Goal: Obtain resource: Obtain resource

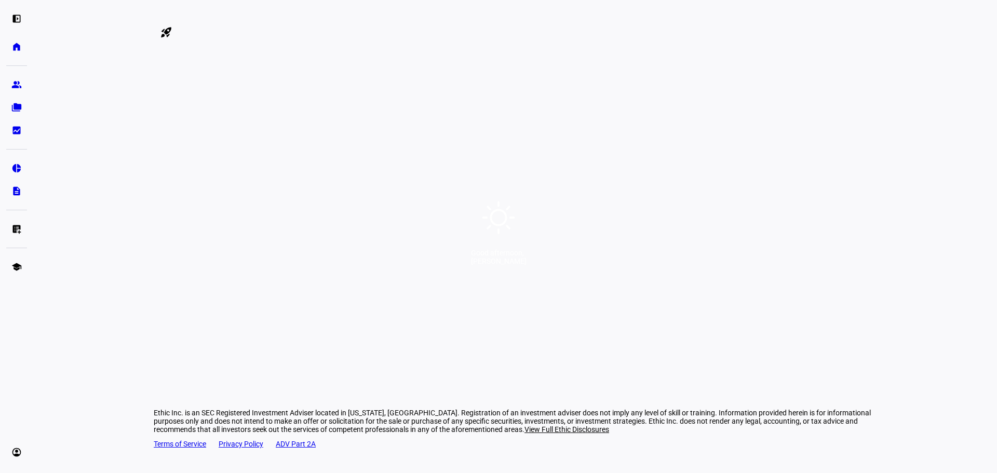
click at [538, 222] on div "Good afternoon, [PERSON_NAME]" at bounding box center [498, 236] width 997 height 473
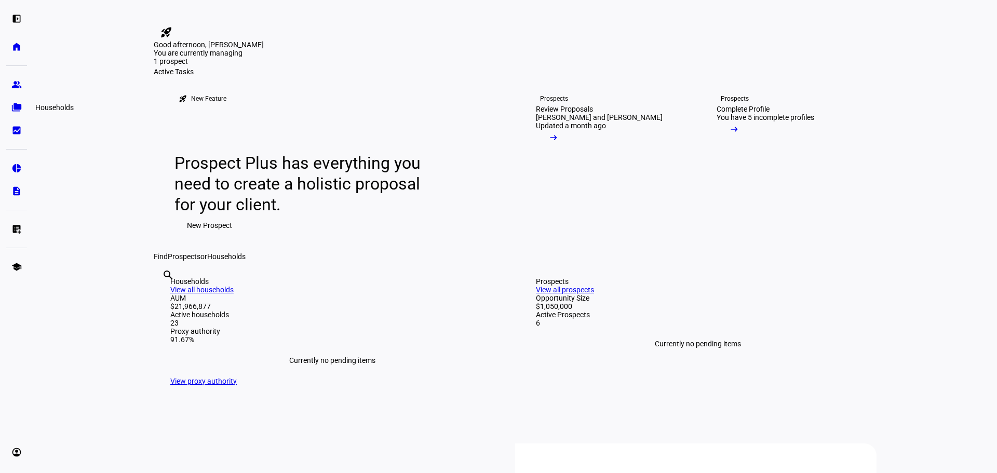
click at [21, 107] on eth-mat-symbol "folder_copy" at bounding box center [16, 107] width 10 height 10
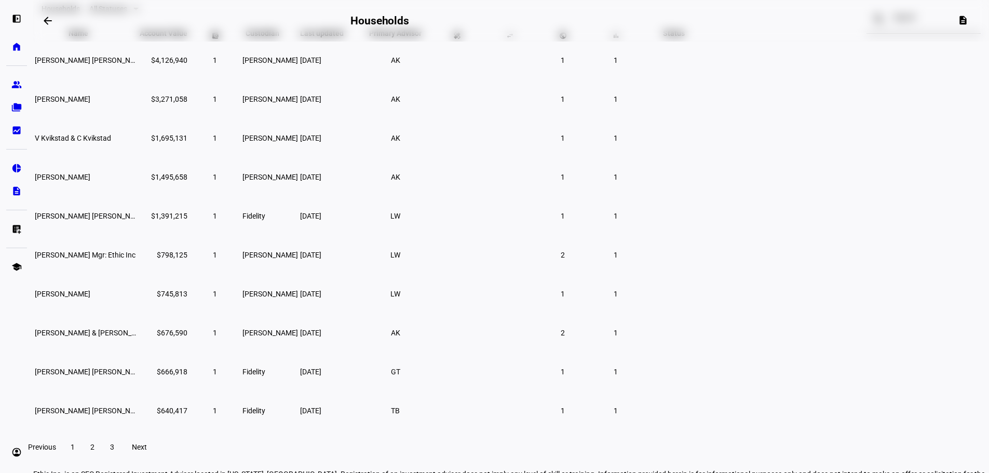
scroll to position [156, 0]
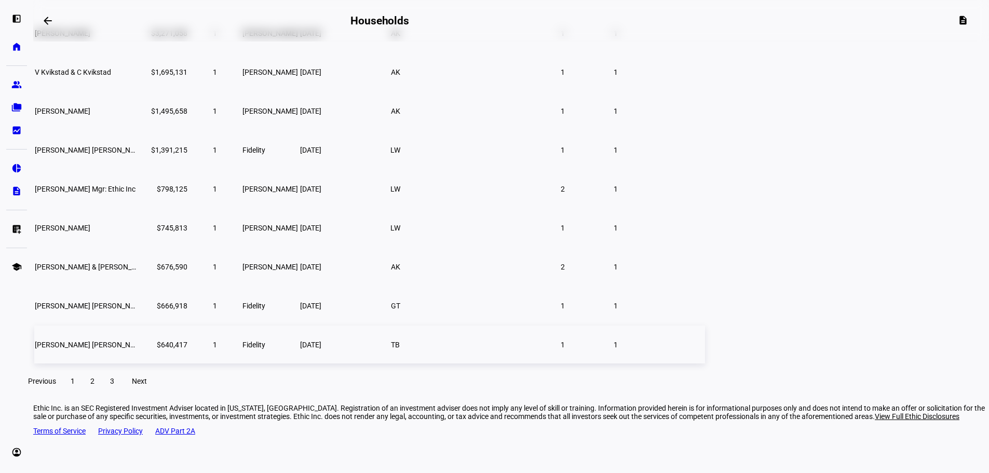
click at [147, 349] on span "[PERSON_NAME] [PERSON_NAME]" at bounding box center [91, 345] width 113 height 8
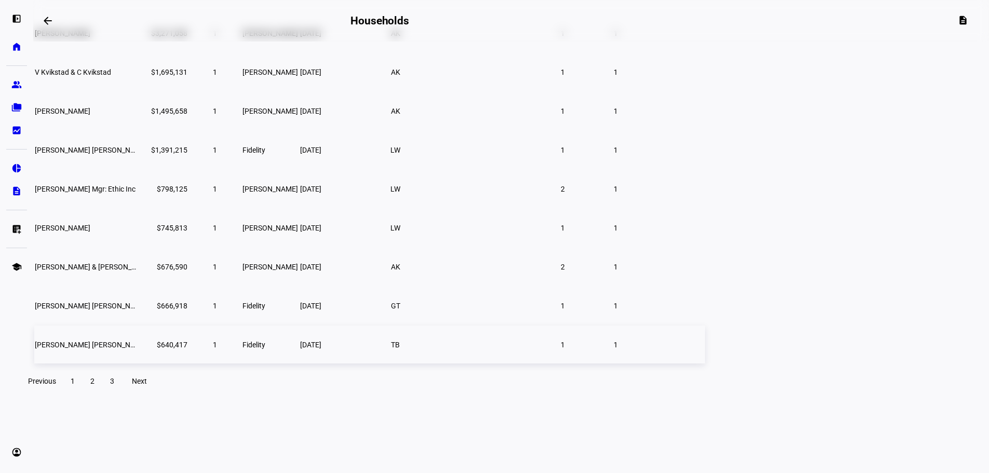
scroll to position [92, 0]
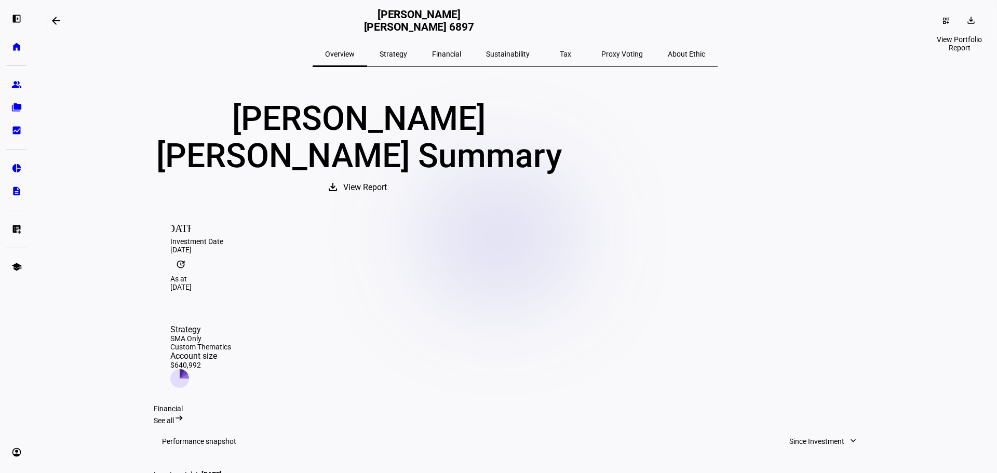
click at [971, 25] on span at bounding box center [971, 20] width 25 height 17
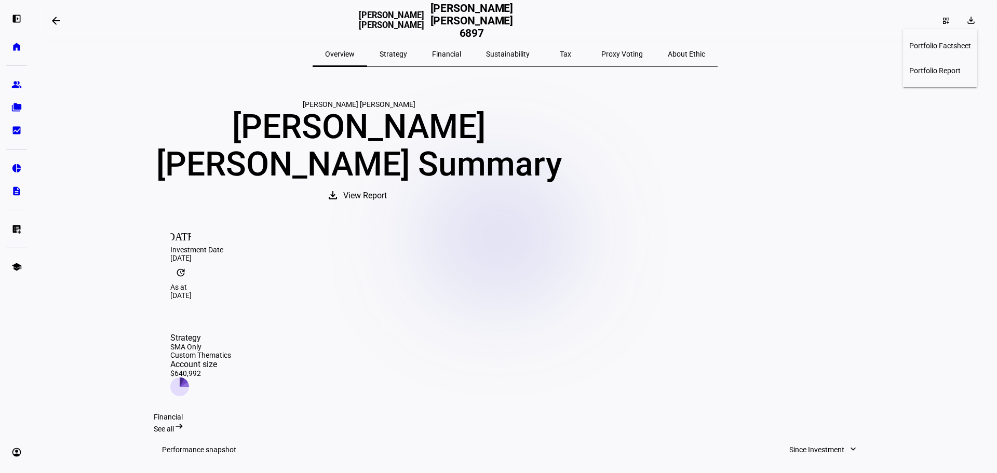
click at [946, 66] on span "Portfolio Report" at bounding box center [934, 70] width 51 height 8
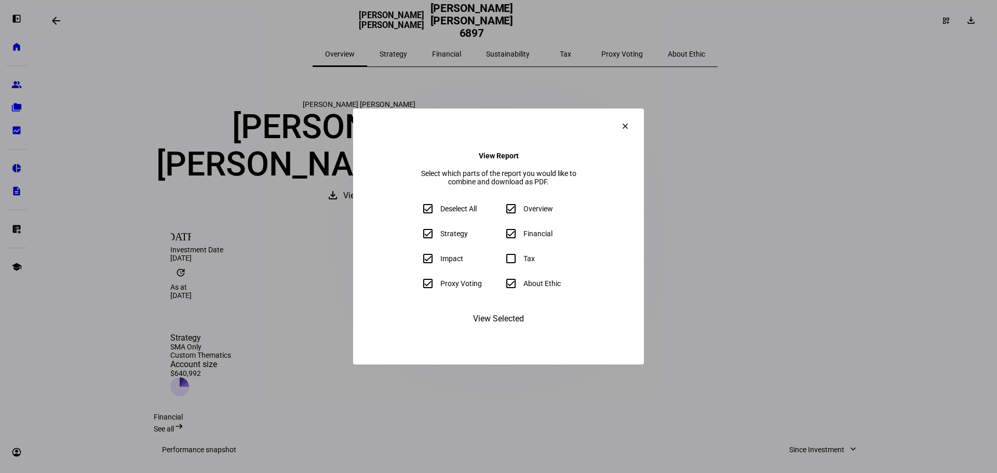
click at [511, 331] on span "View Selected" at bounding box center [498, 318] width 51 height 25
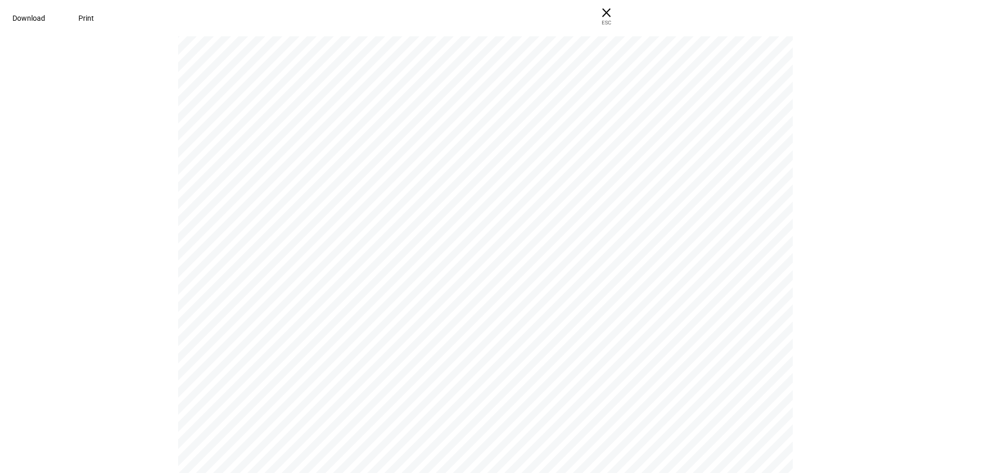
scroll to position [311, 0]
click at [45, 20] on span "Download" at bounding box center [28, 18] width 33 height 8
click at [623, 10] on span "× ESC" at bounding box center [606, 16] width 33 height 33
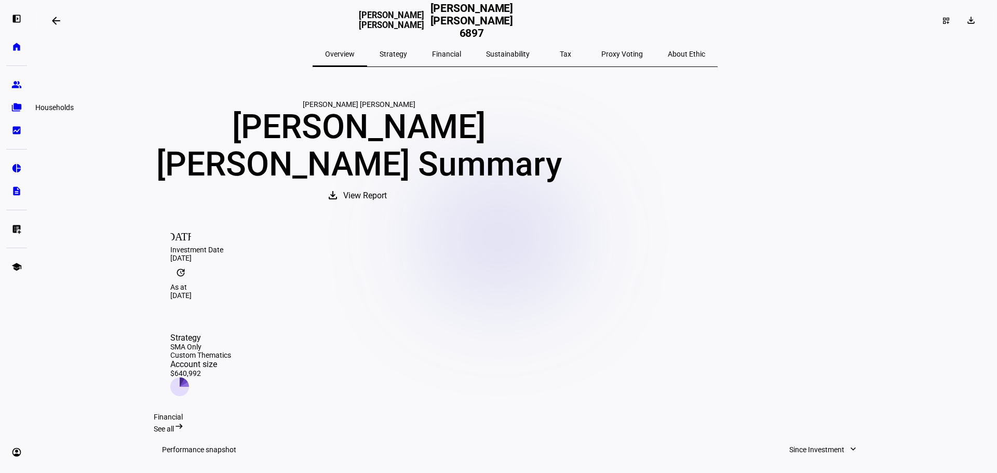
click at [18, 105] on eth-mat-symbol "folder_copy" at bounding box center [16, 107] width 10 height 10
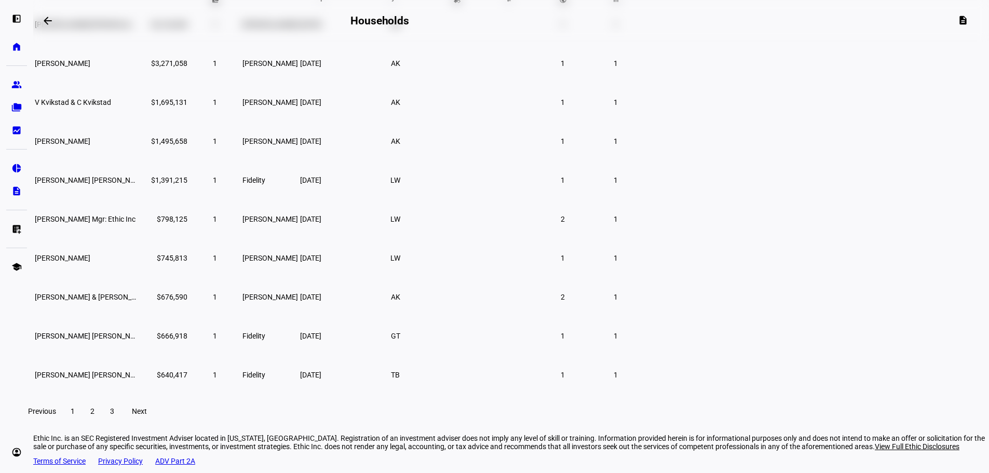
scroll to position [156, 0]
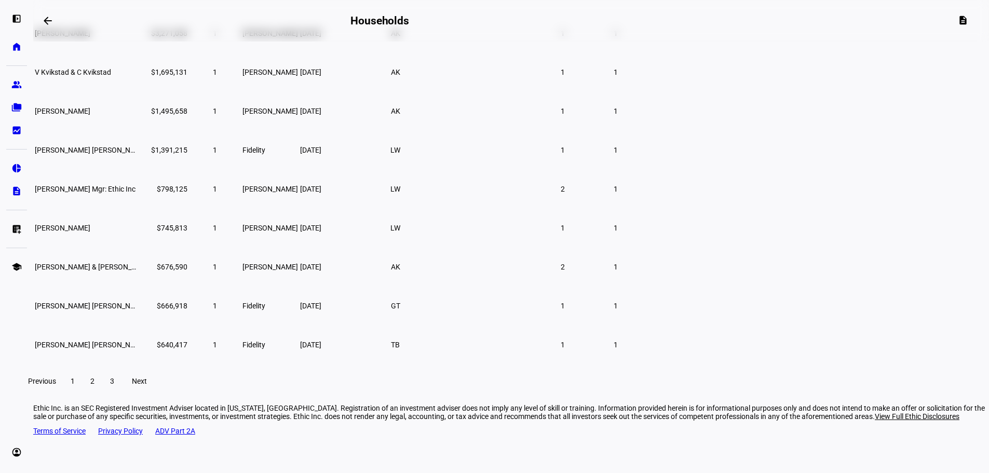
click at [94, 385] on span "2" at bounding box center [92, 381] width 4 height 8
click at [90, 115] on span "Jerry Anthony Rubino" at bounding box center [63, 111] width 56 height 8
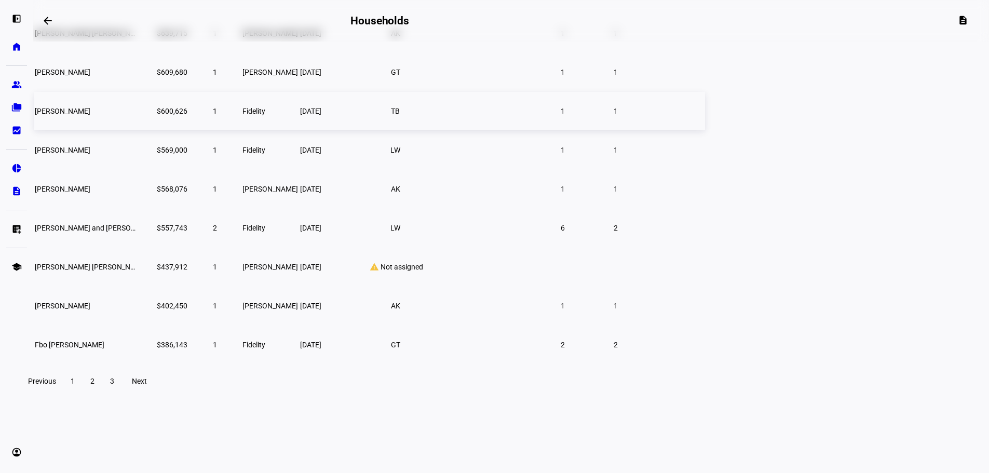
scroll to position [92, 0]
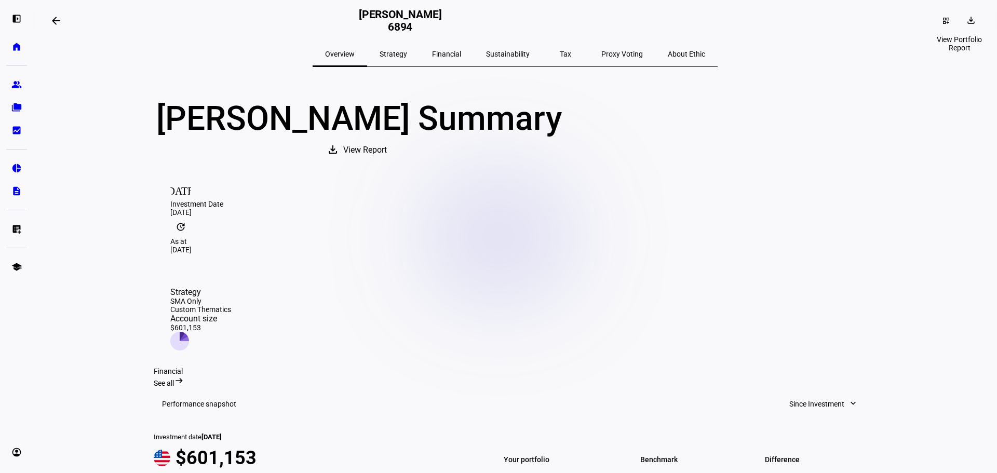
click at [966, 16] on mat-icon "download" at bounding box center [971, 20] width 10 height 10
click at [943, 66] on span "Portfolio Report" at bounding box center [934, 70] width 51 height 8
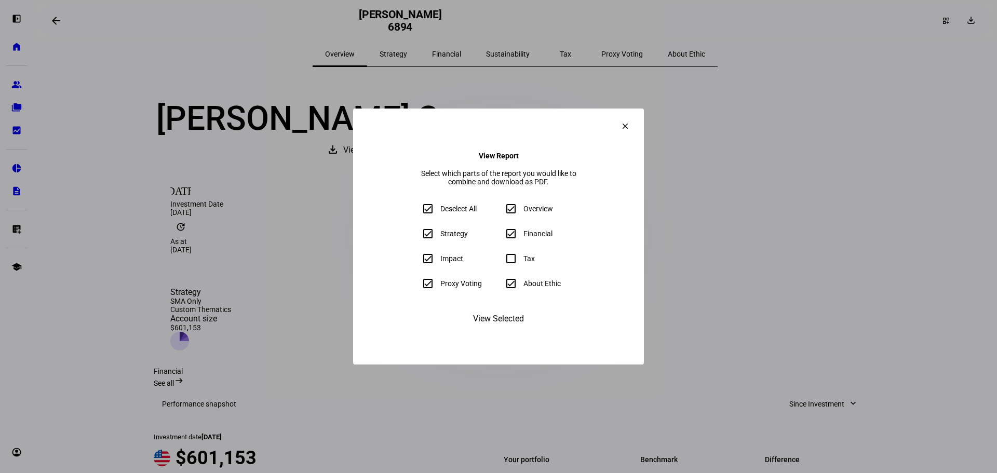
click at [511, 331] on span "View Selected" at bounding box center [498, 318] width 51 height 25
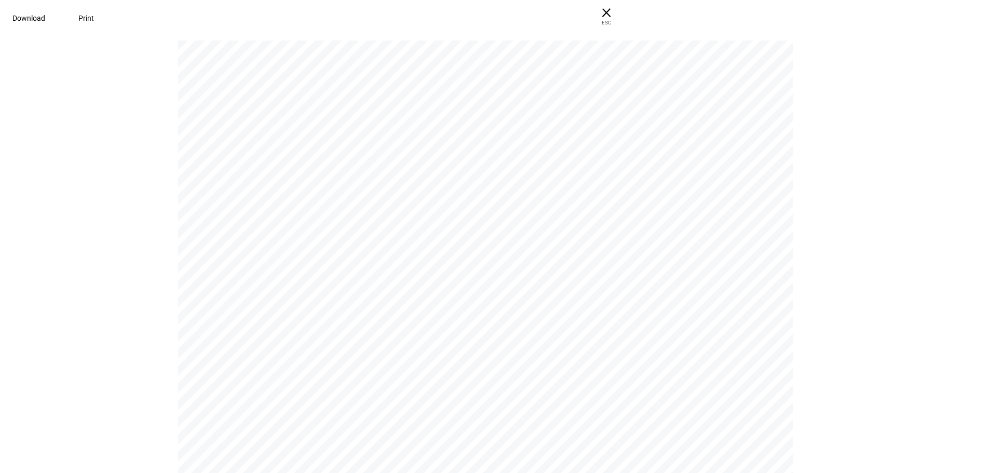
click at [45, 20] on span "Download" at bounding box center [28, 18] width 33 height 8
